Goal: Use online tool/utility: Utilize a website feature to perform a specific function

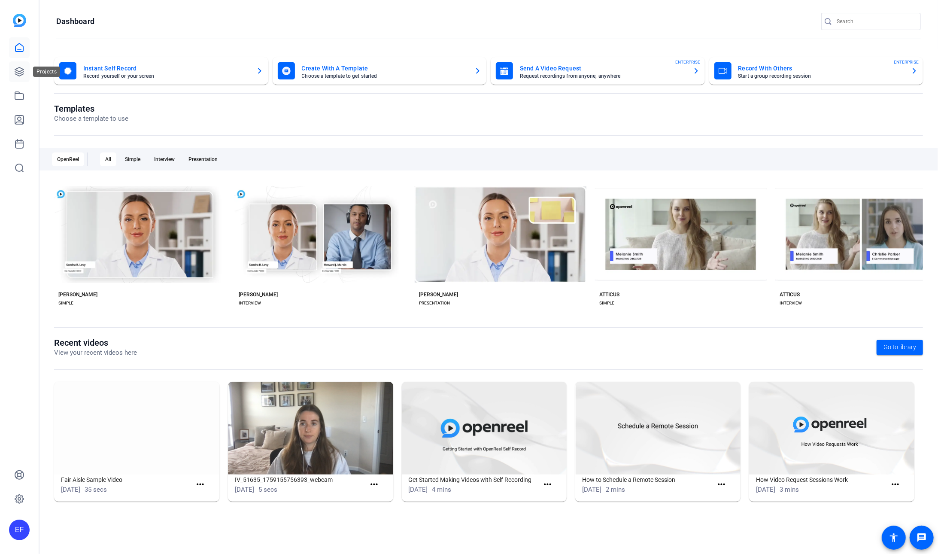
click at [25, 66] on link at bounding box center [19, 71] width 21 height 21
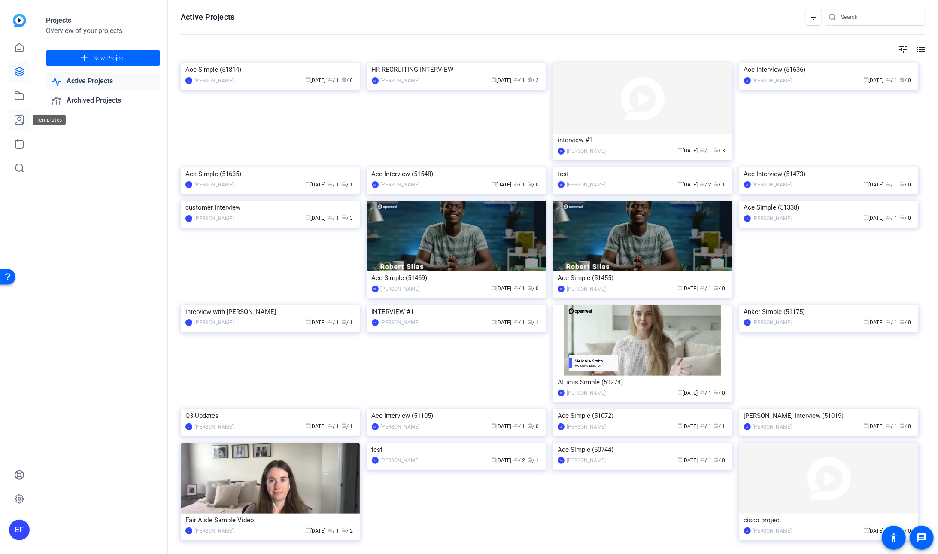
click at [24, 121] on link at bounding box center [19, 120] width 21 height 21
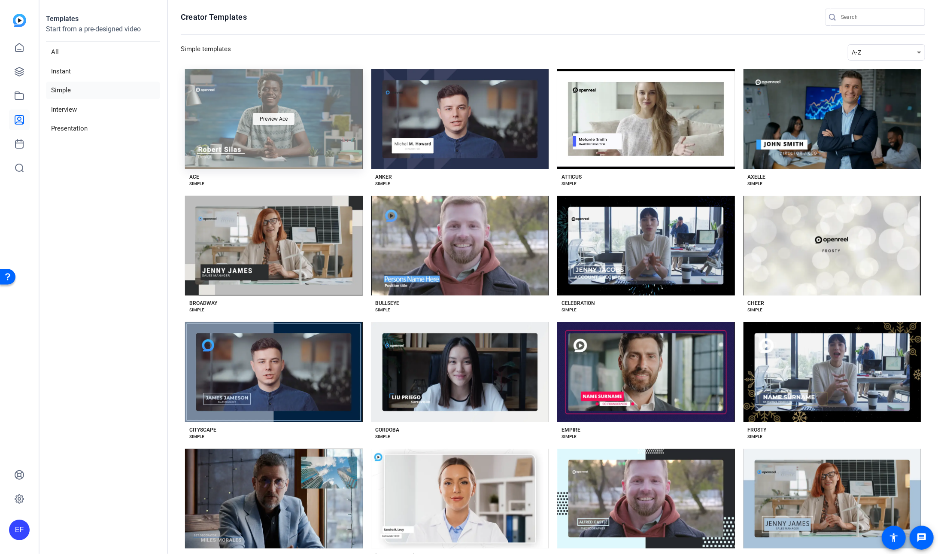
click at [265, 121] on span "Preview Ace" at bounding box center [274, 118] width 28 height 5
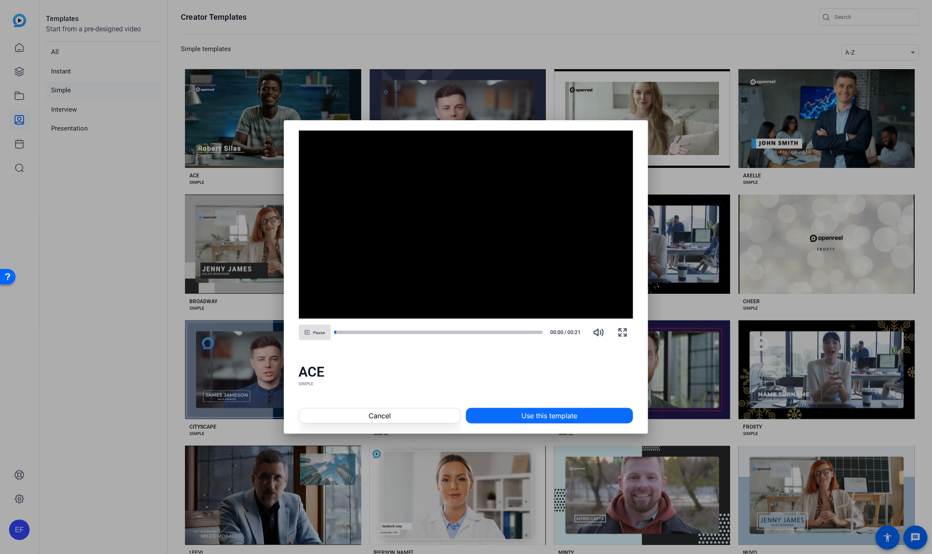
click at [530, 401] on span "Use this template" at bounding box center [550, 416] width 56 height 10
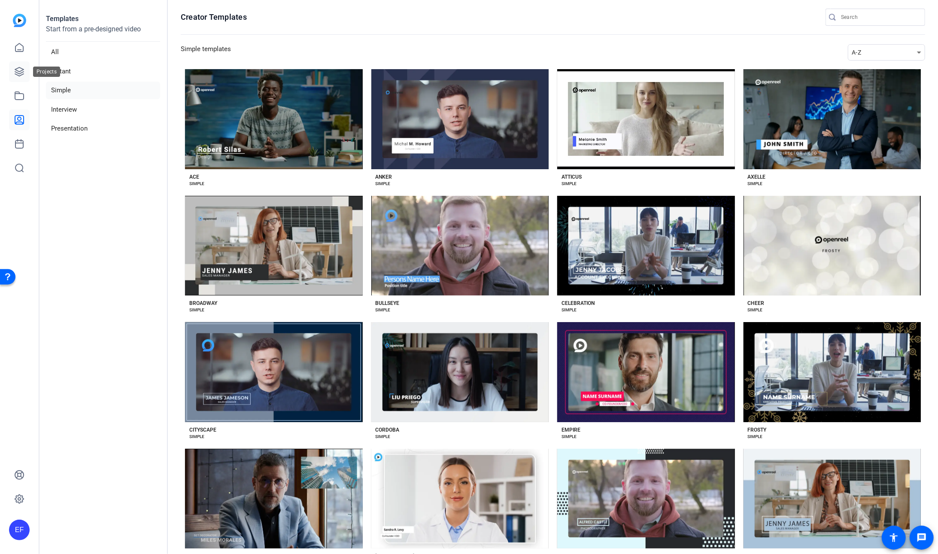
click at [20, 73] on icon at bounding box center [19, 71] width 9 height 9
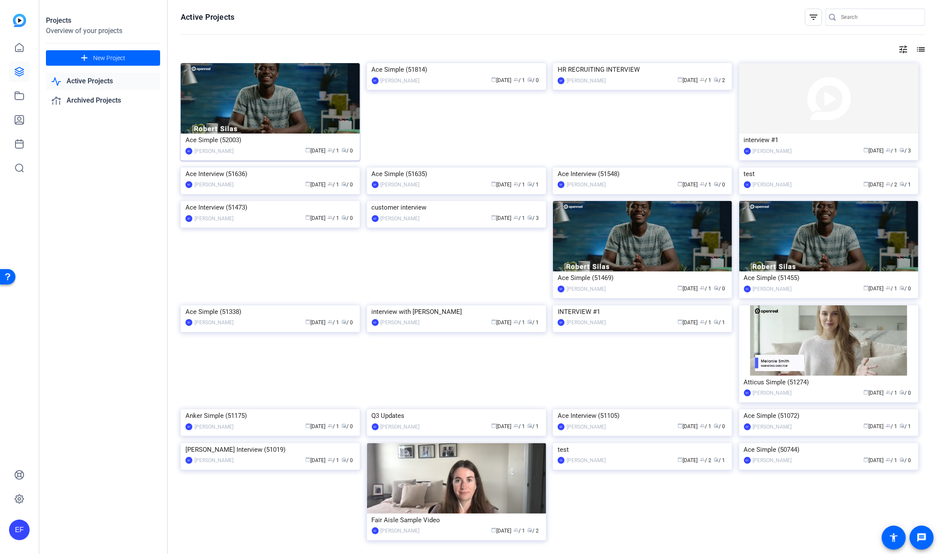
click at [255, 140] on div "Ace Simple (52003)" at bounding box center [271, 140] width 170 height 13
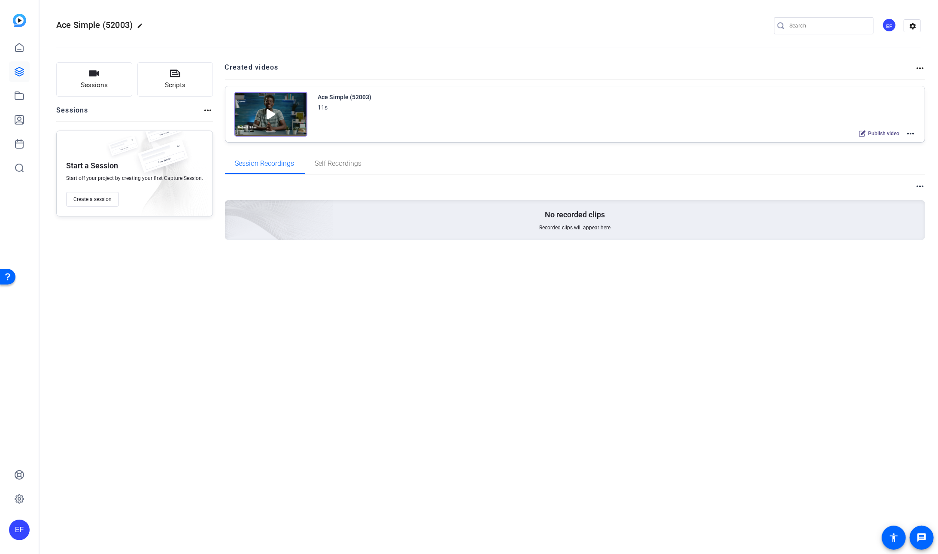
click at [913, 134] on mat-icon "more_horiz" at bounding box center [911, 133] width 10 height 10
click at [895, 142] on span "Edit in Creator" at bounding box center [879, 144] width 60 height 10
